Goal: Check status

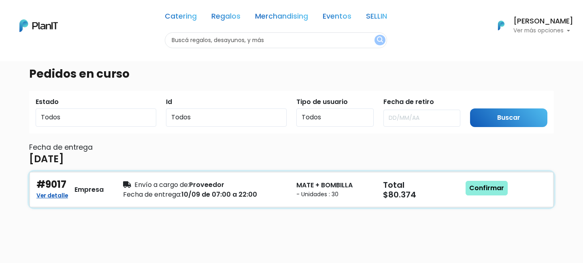
click at [400, 194] on h5 "$80.374" at bounding box center [421, 195] width 77 height 10
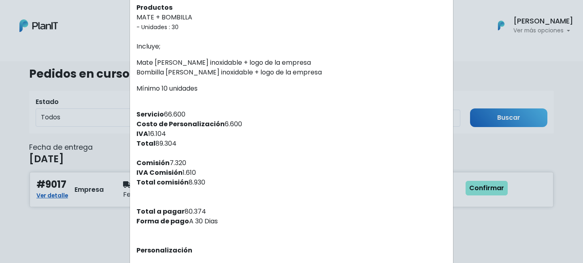
scroll to position [189, 0]
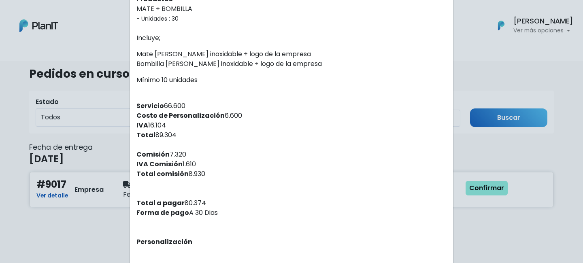
click at [79, 201] on div "Orden #9017 Recibiste un nuevo pedido de: Atipay . Fecha del pedido 05/09/2025 …" at bounding box center [291, 131] width 583 height 263
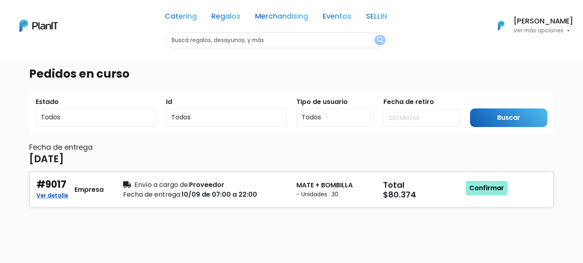
click at [469, 150] on h6 "Fecha de entrega" at bounding box center [291, 147] width 525 height 9
click at [469, 191] on link "Confirmar" at bounding box center [487, 188] width 42 height 15
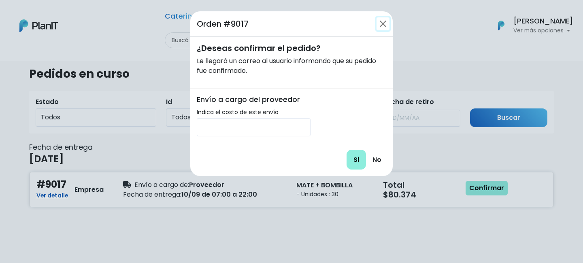
click at [382, 23] on button "Close" at bounding box center [383, 23] width 13 height 13
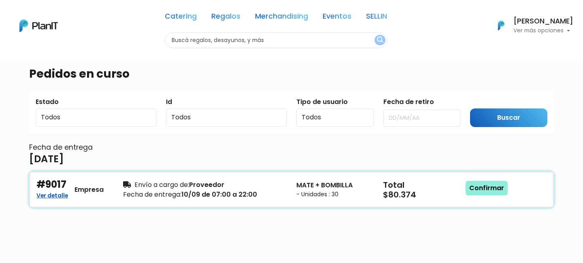
click at [182, 183] on span "Envío a cargo de:" at bounding box center [161, 184] width 55 height 9
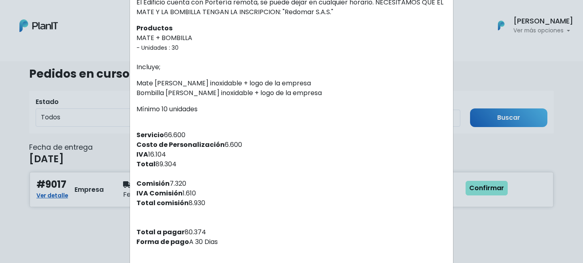
scroll to position [160, 0]
drag, startPoint x: 181, startPoint y: 231, endPoint x: 200, endPoint y: 231, distance: 18.6
click at [200, 231] on div "Recibiste un nuevo pedido de: Atipay . Fecha del pedido 05/09/2025 12:20 Entreg…" at bounding box center [291, 84] width 323 height 415
click at [94, 195] on div "Orden #9017 Recibiste un nuevo pedido de: Atipay . Fecha del pedido 05/09/2025 …" at bounding box center [291, 131] width 583 height 263
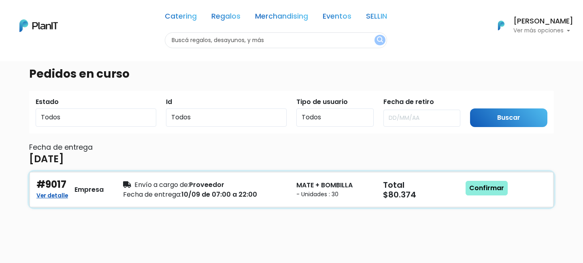
click at [196, 185] on div "Envío a cargo de: Proveedor" at bounding box center [205, 185] width 164 height 10
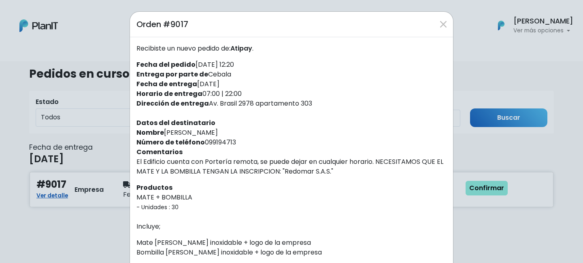
scroll to position [234, 0]
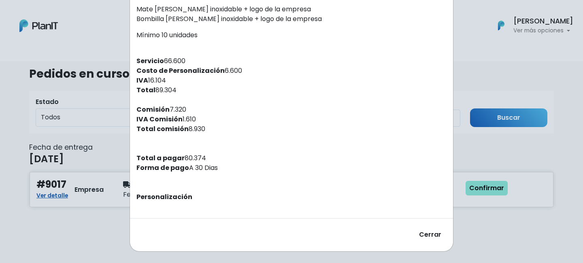
click at [115, 178] on div "Orden #9017 Recibiste un nuevo pedido de: Atipay . Fecha del pedido 05/09/2025 …" at bounding box center [291, 131] width 583 height 263
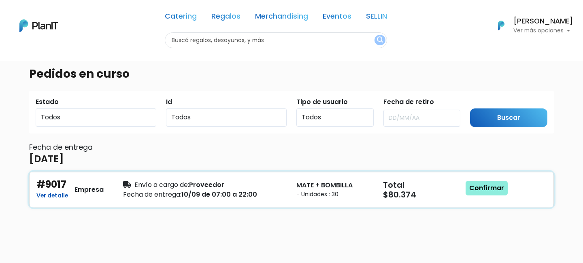
click at [329, 200] on div "#9017 Ver detalle Empresa Envío a cargo de: Proveedor Fecha de entrega: 10/09 d…" at bounding box center [292, 189] width 524 height 35
click at [569, 32] on p "Ver más opciones" at bounding box center [543, 31] width 60 height 6
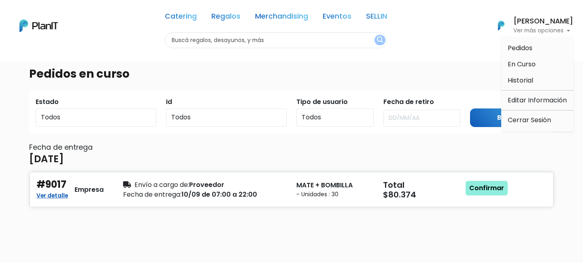
click at [429, 163] on div "Fecha de entrega 10 de septiembre de 2025 #9017 Ver detalle Empresa Envío a car…" at bounding box center [291, 177] width 525 height 68
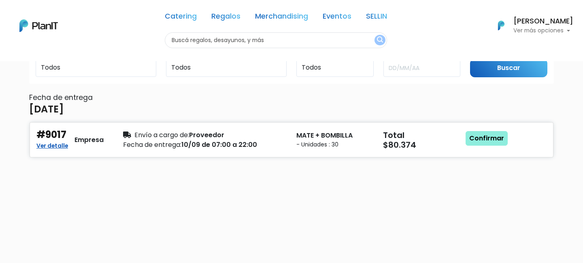
scroll to position [0, 0]
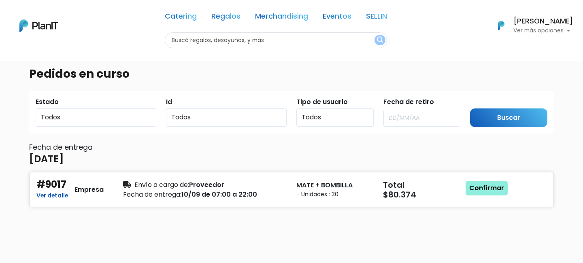
click at [38, 22] on img at bounding box center [38, 25] width 38 height 13
